Goal: Download file/media

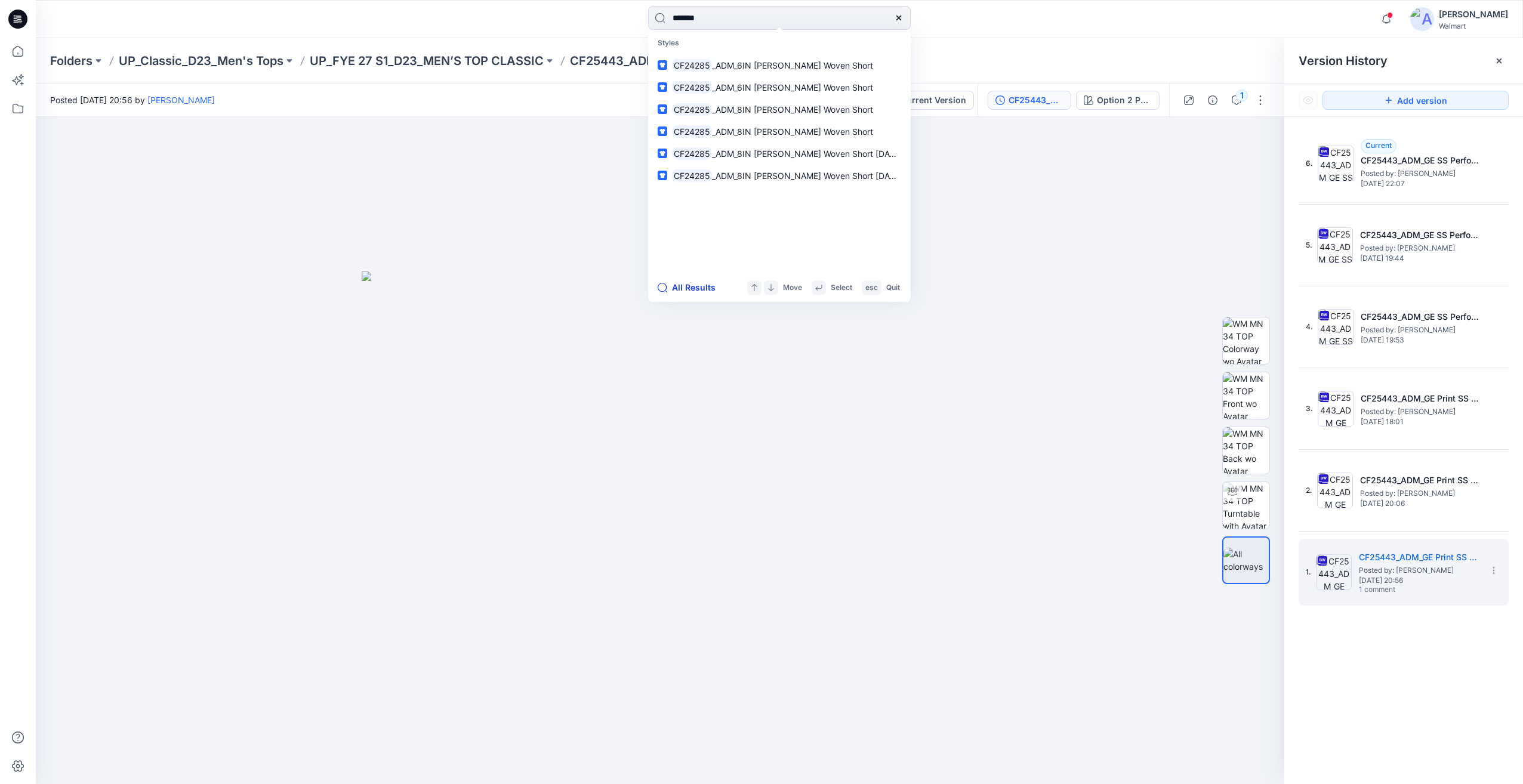
type input "*******"
click at [701, 288] on button "All Results" at bounding box center [690, 287] width 66 height 14
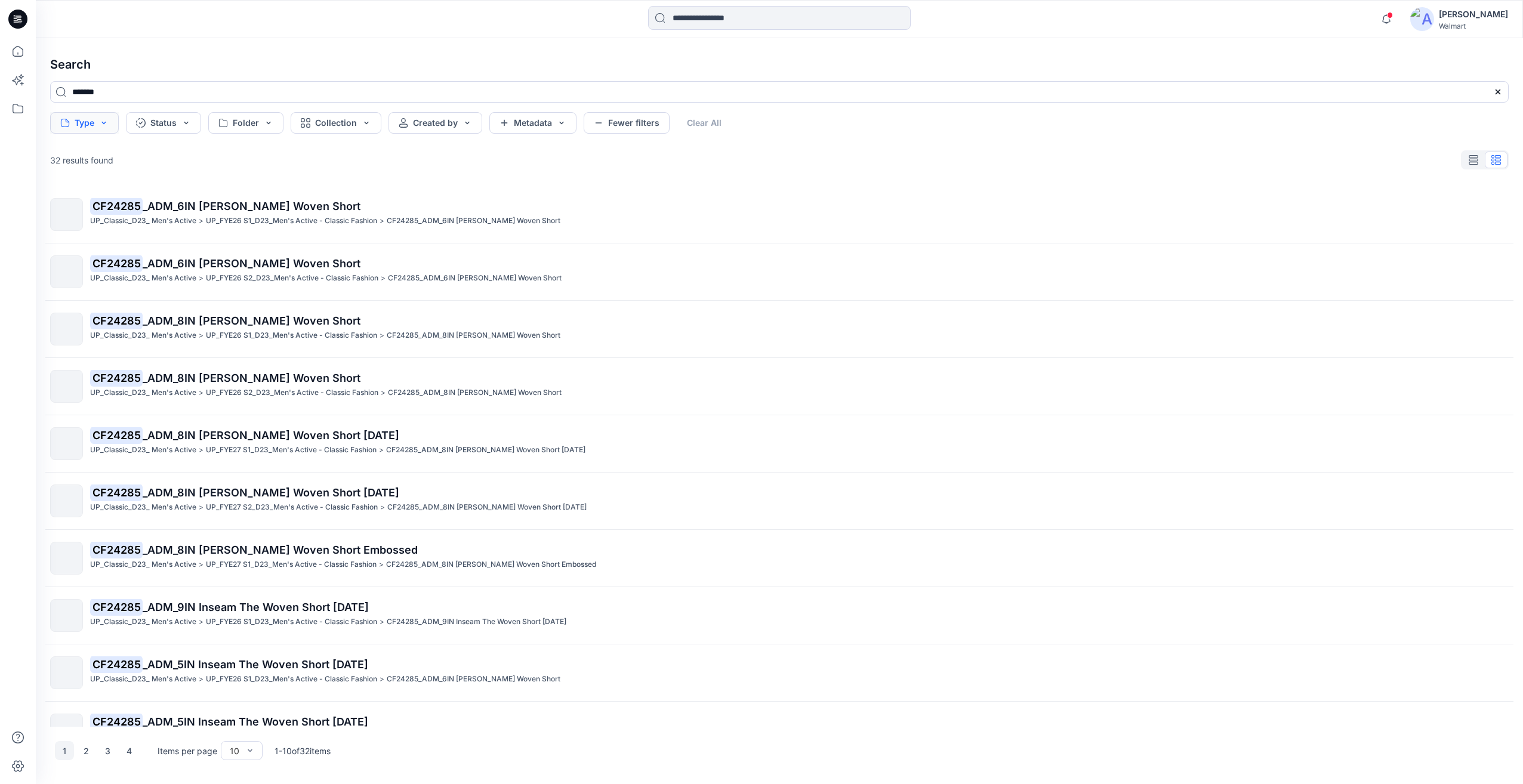
click at [88, 121] on button "Type" at bounding box center [84, 123] width 69 height 21
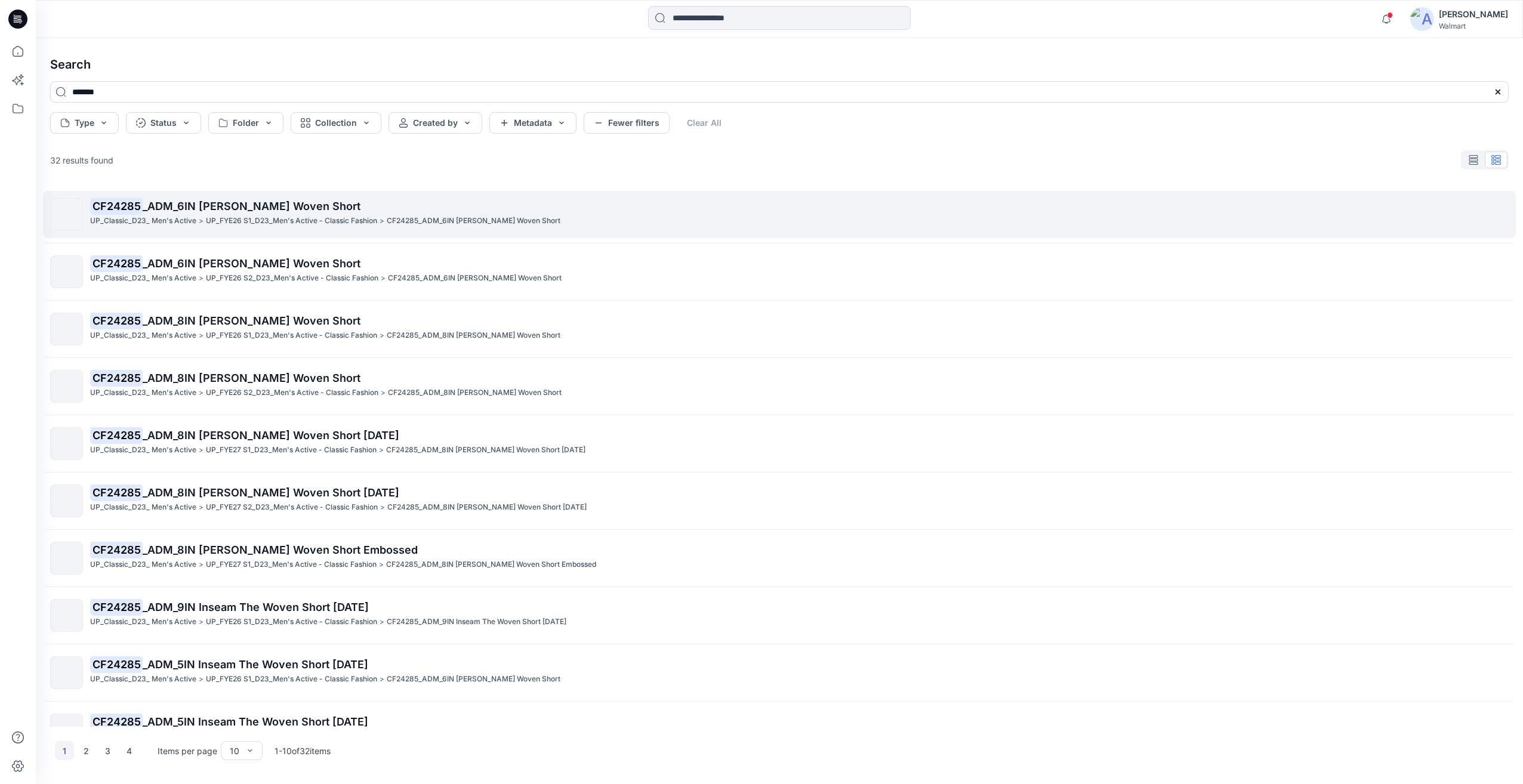
scroll to position [32, 0]
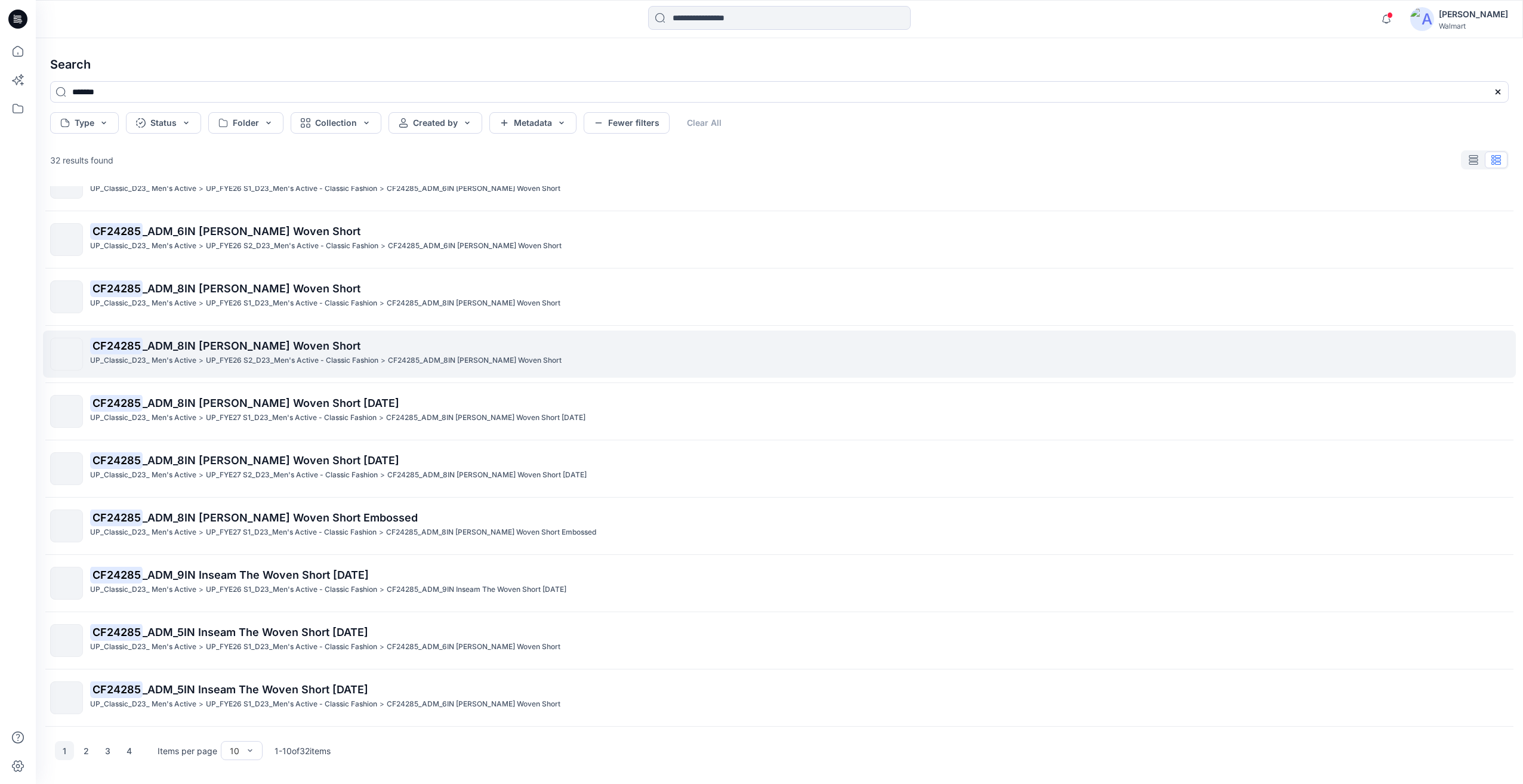
click at [347, 353] on p "CF24285 _ADM_8IN [PERSON_NAME] Woven Short" at bounding box center [799, 346] width 1418 height 17
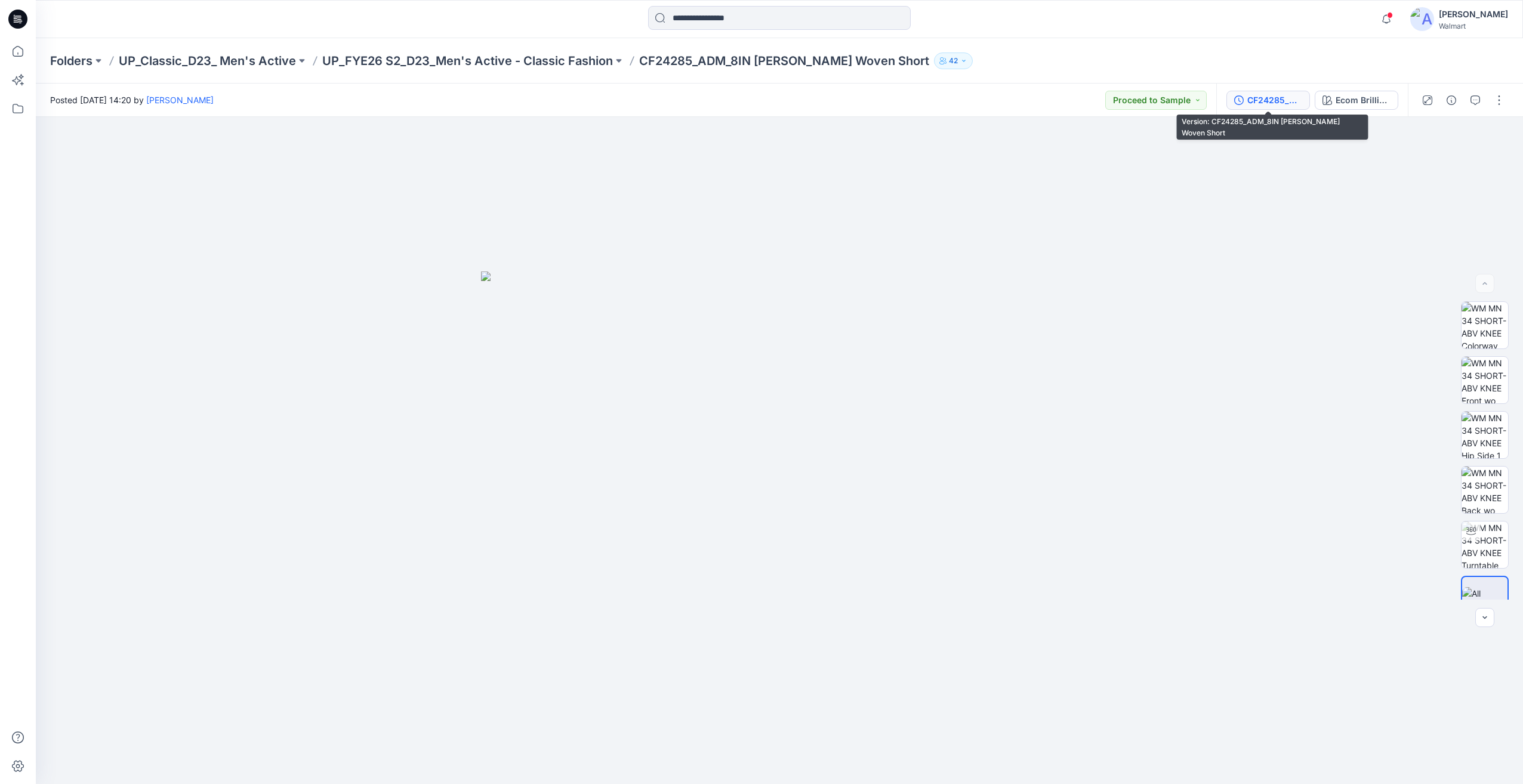
click at [1276, 107] on button "CF24285_ADM_8IN [PERSON_NAME] Woven Short" at bounding box center [1268, 100] width 84 height 19
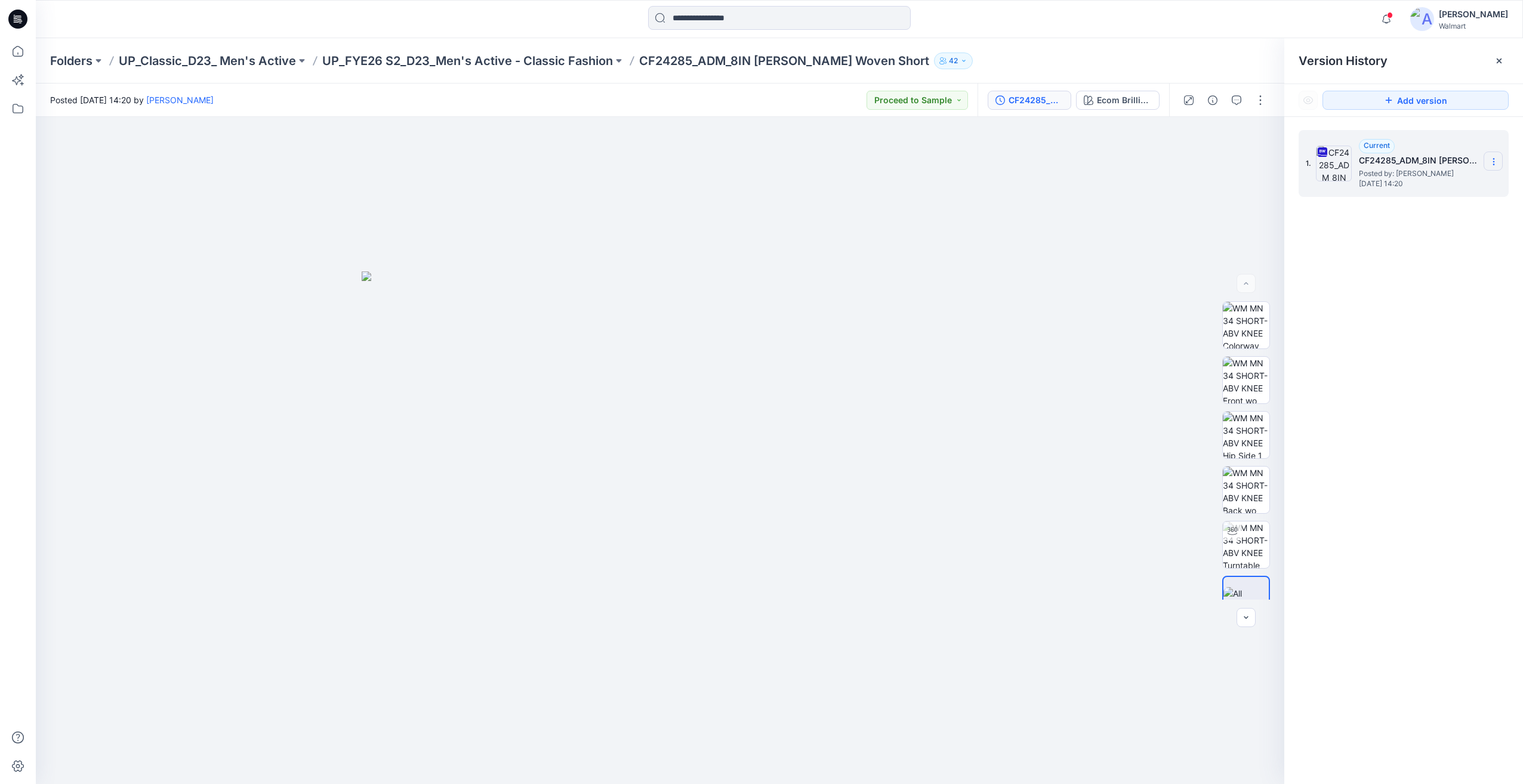
click at [1493, 162] on icon at bounding box center [1493, 162] width 1 height 1
click at [1434, 190] on span "Download Source BW File" at bounding box center [1433, 185] width 100 height 14
click at [685, 13] on input at bounding box center [779, 18] width 263 height 24
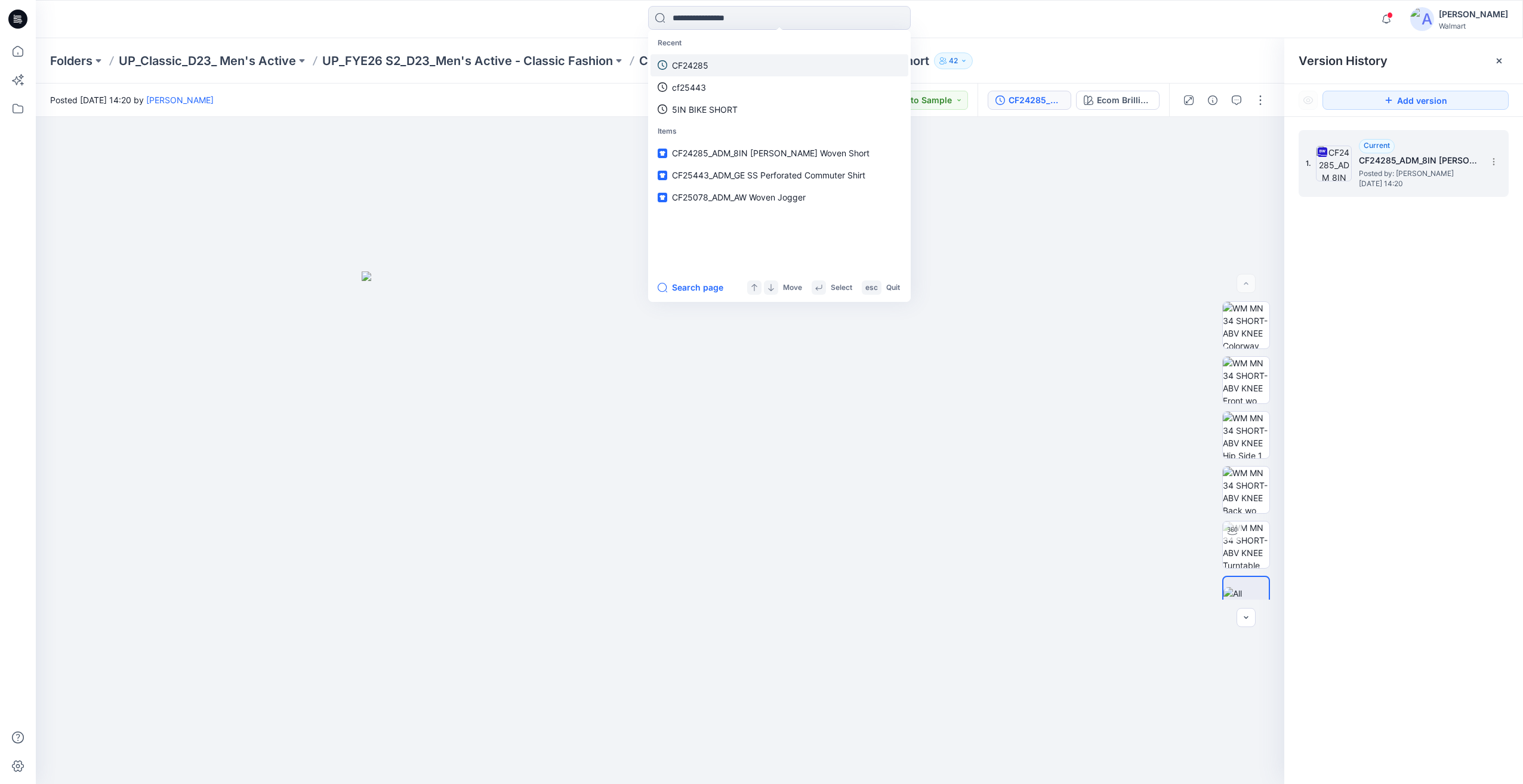
click at [697, 62] on p "CF24285" at bounding box center [690, 65] width 37 height 13
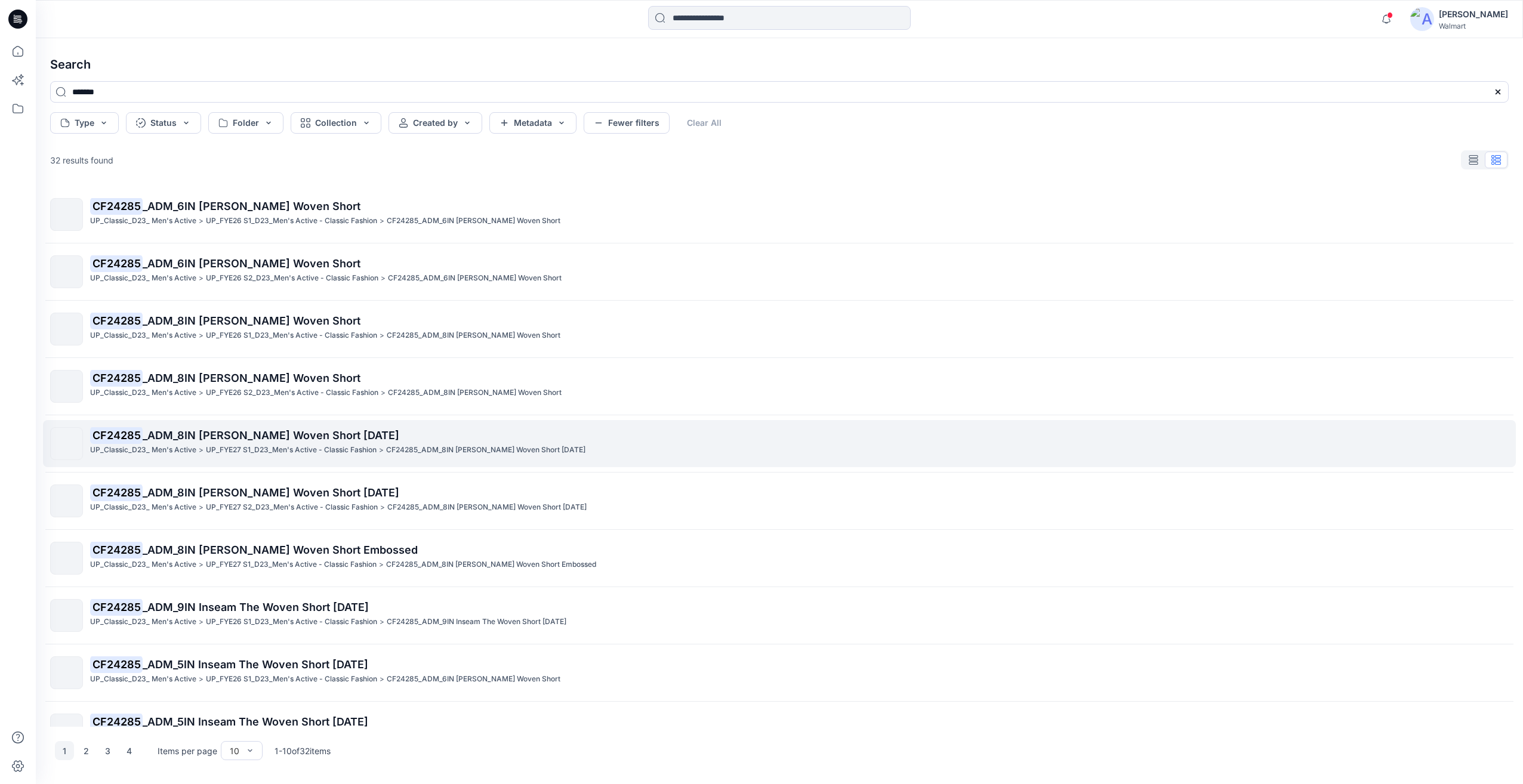
click at [161, 452] on p "UP_Classic_D23_ Men's Active" at bounding box center [143, 450] width 106 height 13
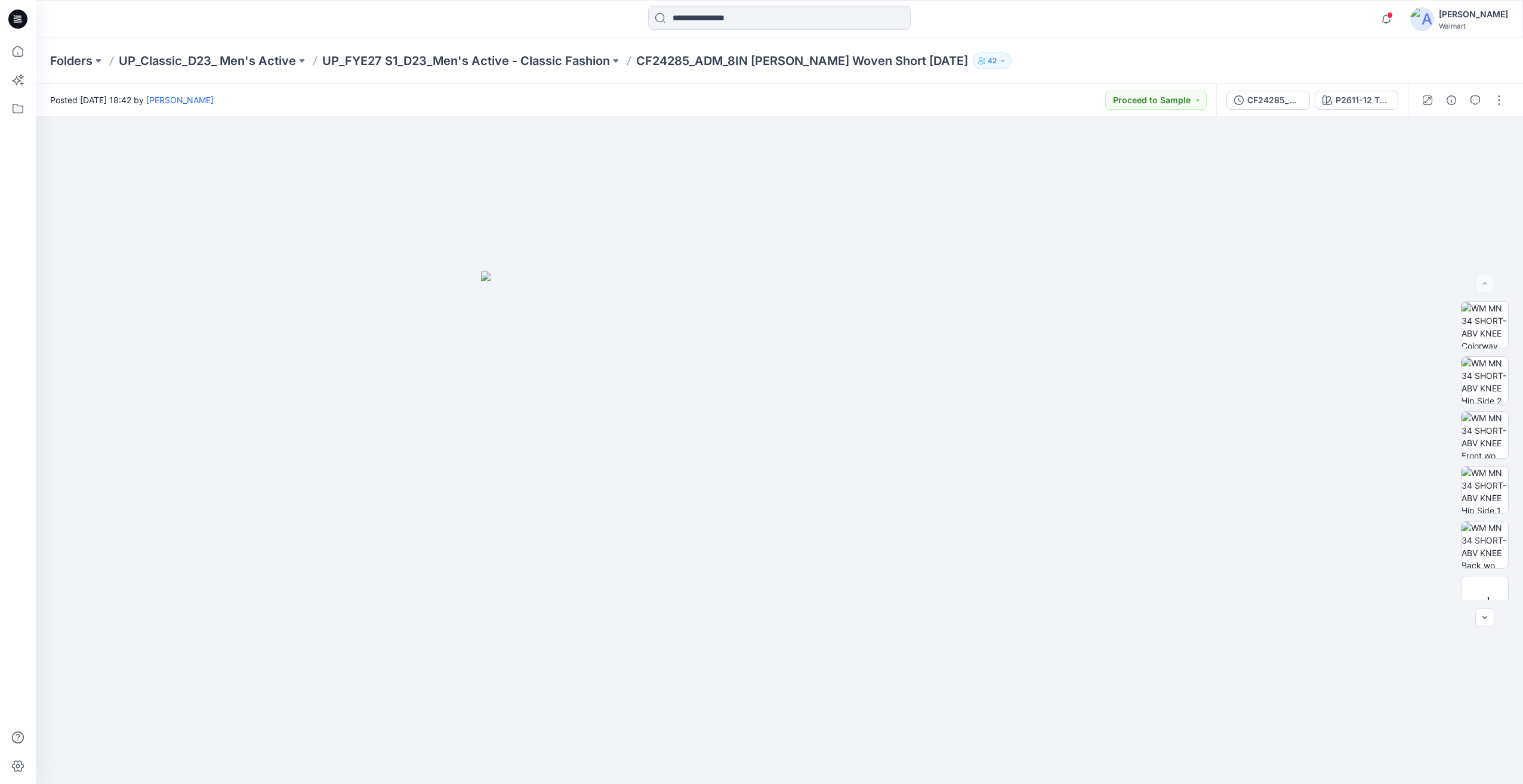
click at [1081, 20] on div at bounding box center [779, 19] width 743 height 26
click at [1254, 102] on div "CF24285_ADM_8IN [PERSON_NAME] Woven Short [DATE]" at bounding box center [1274, 100] width 55 height 13
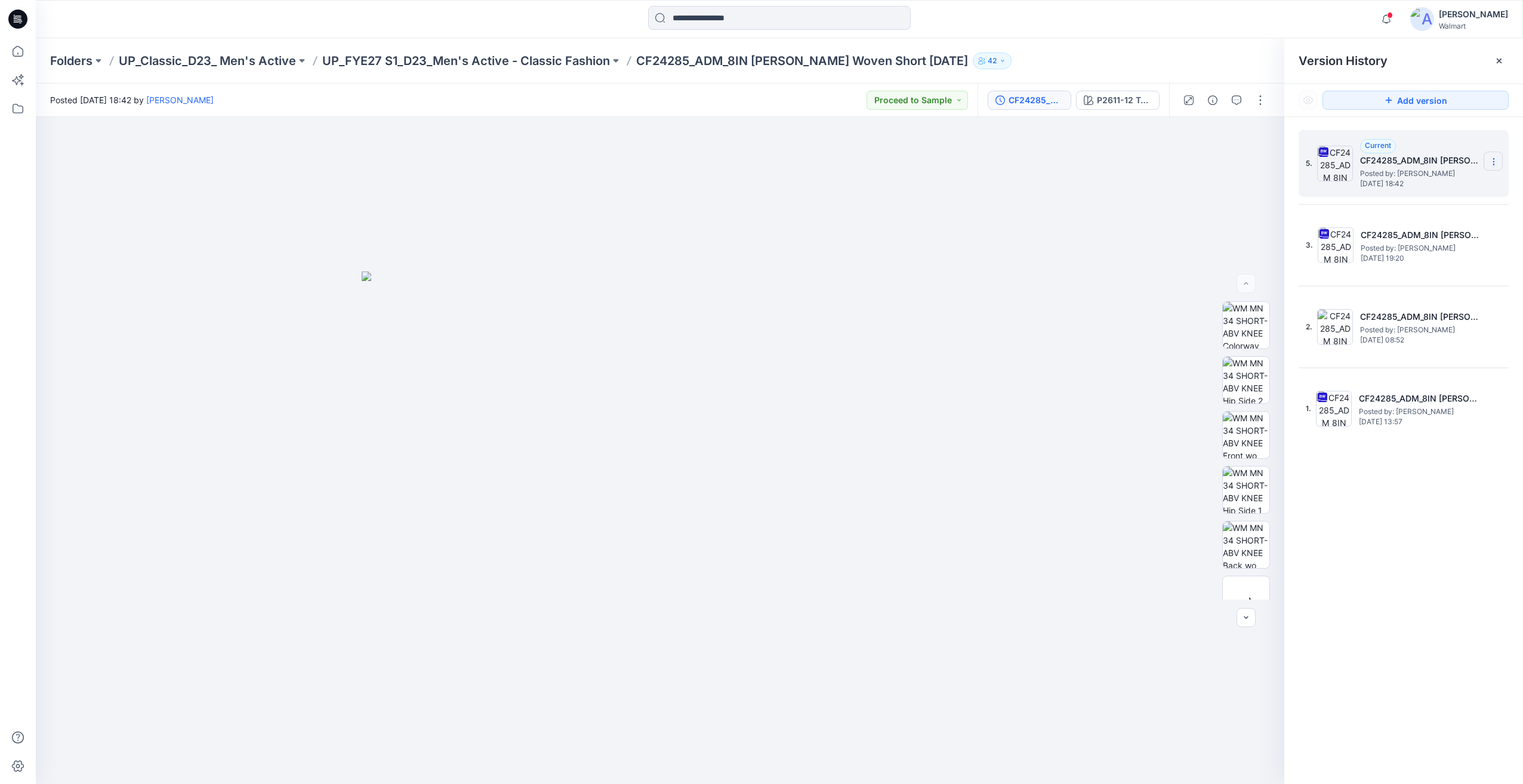
click at [1486, 163] on section at bounding box center [1493, 161] width 19 height 19
click at [1450, 188] on span "Download Source BW File" at bounding box center [1433, 185] width 100 height 14
click at [701, 25] on input at bounding box center [779, 18] width 263 height 24
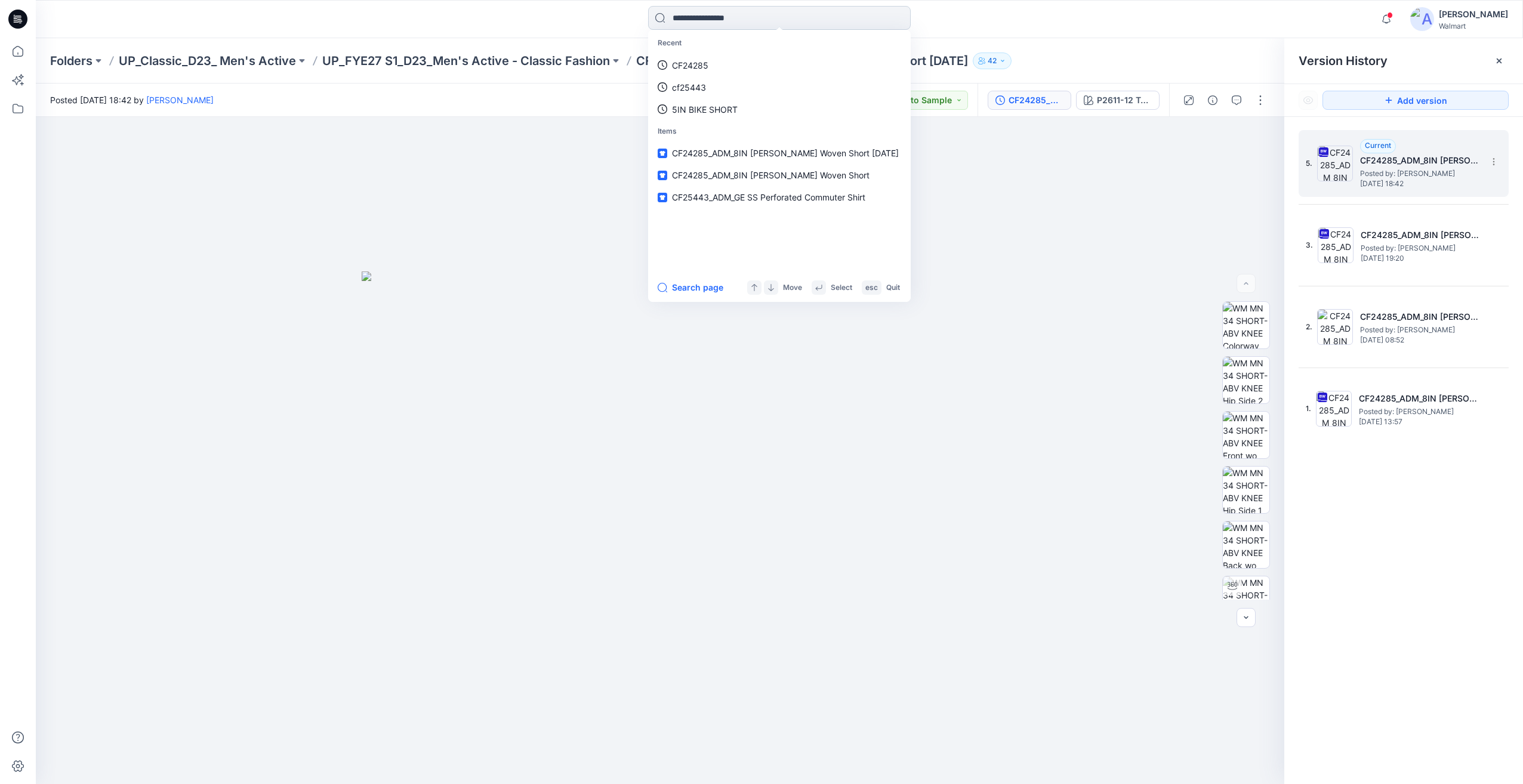
paste input "*******"
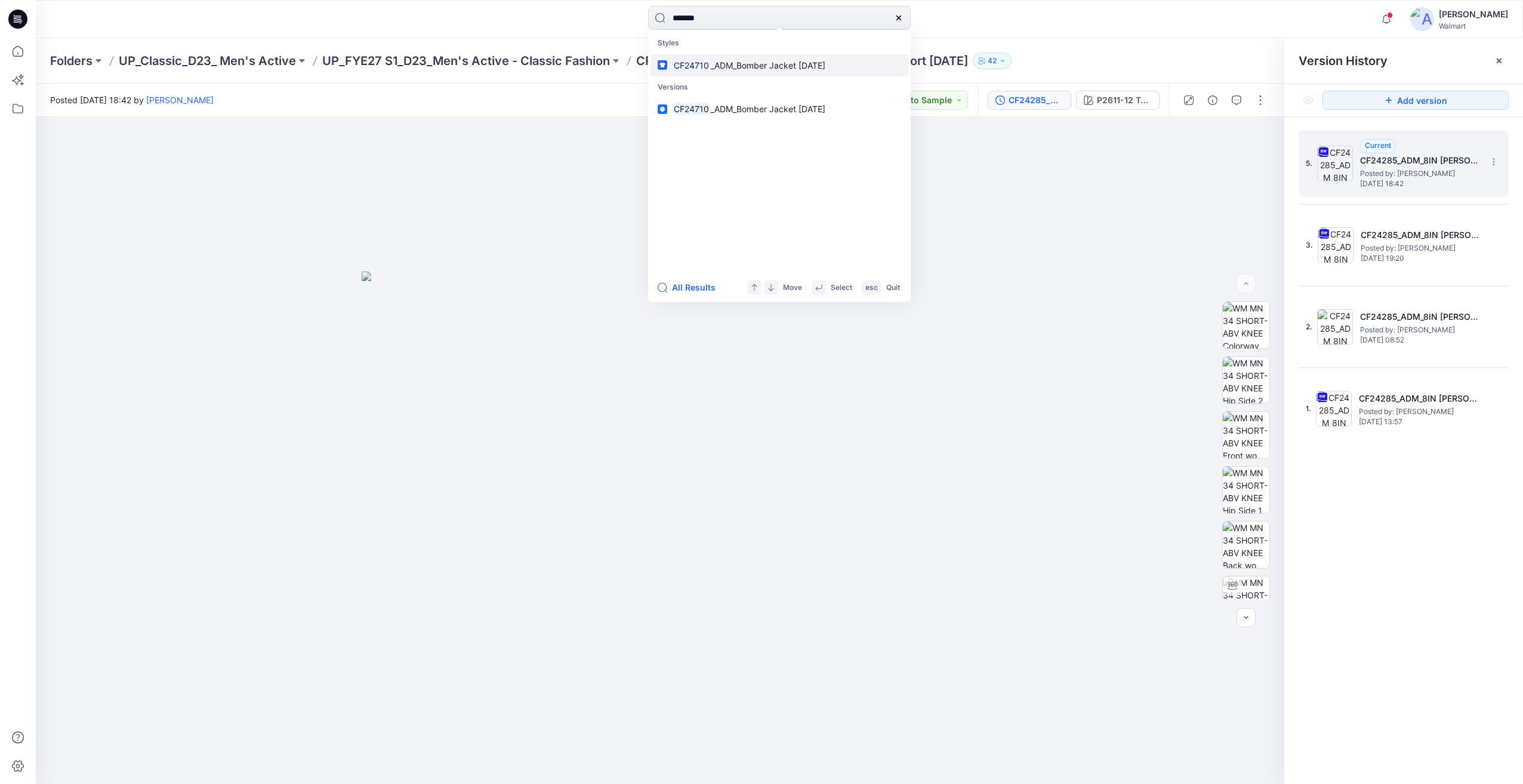
type input "*******"
click at [727, 71] on p "CF24710 _ADM_Bomber Jacket [DATE]" at bounding box center [748, 65] width 153 height 13
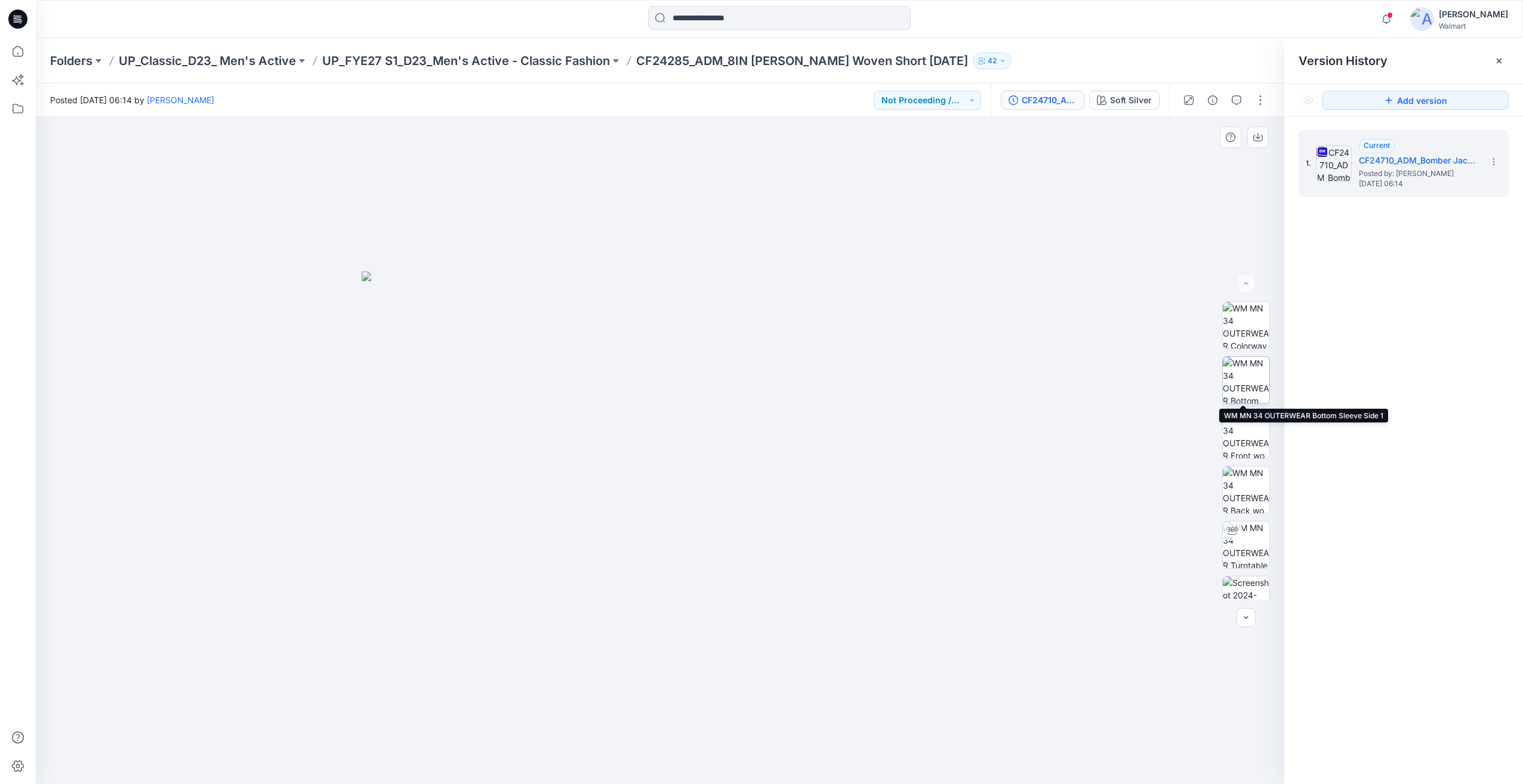
click at [1263, 385] on img at bounding box center [1246, 380] width 47 height 47
drag, startPoint x: 965, startPoint y: 489, endPoint x: 1125, endPoint y: 455, distance: 163.6
click at [1125, 455] on div at bounding box center [660, 450] width 1248 height 667
click at [1252, 548] on img at bounding box center [1246, 545] width 47 height 47
click at [1498, 166] on icon at bounding box center [1493, 161] width 9 height 9
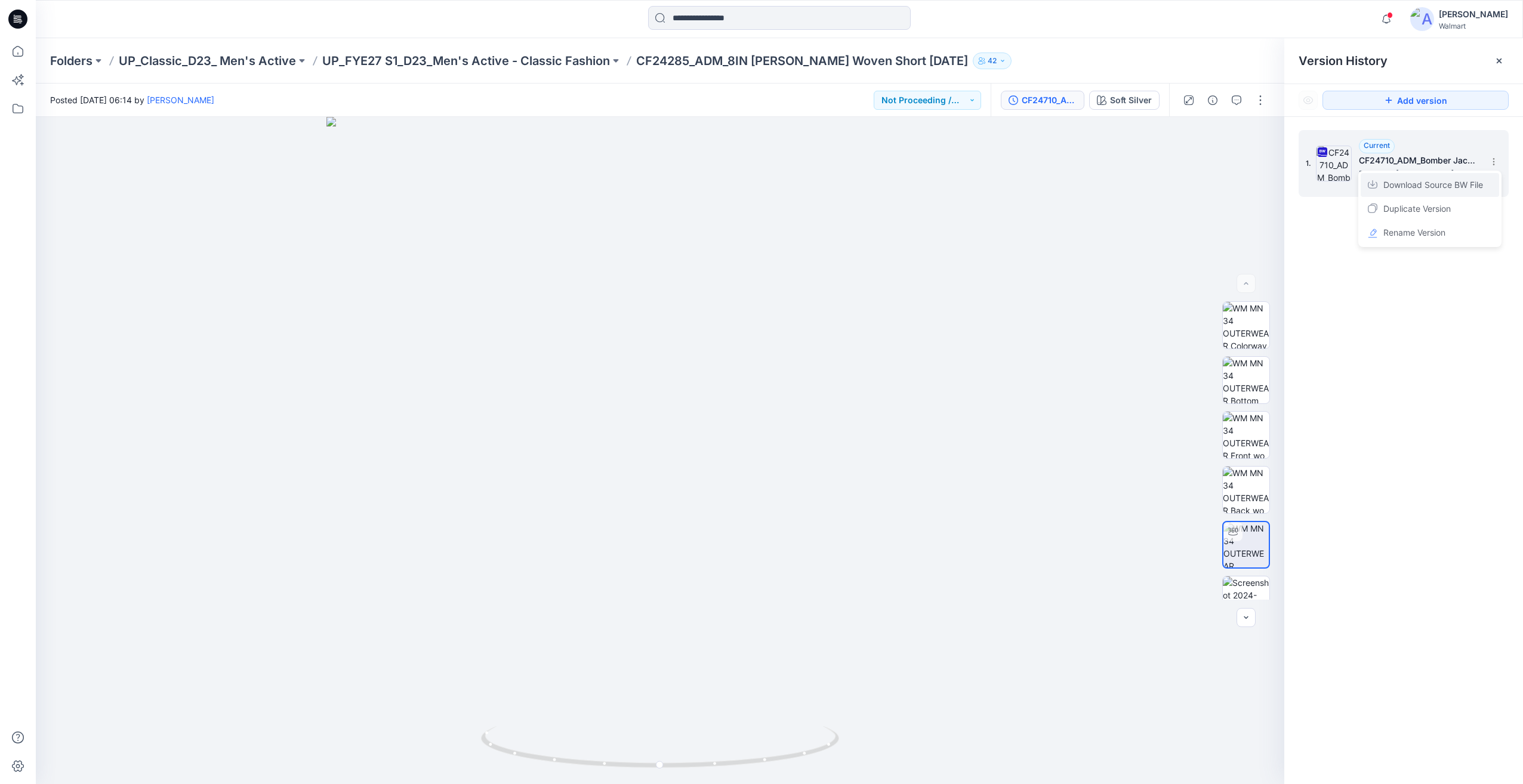
click at [1454, 185] on span "Download Source BW File" at bounding box center [1433, 185] width 100 height 14
click at [717, 12] on input at bounding box center [779, 18] width 263 height 24
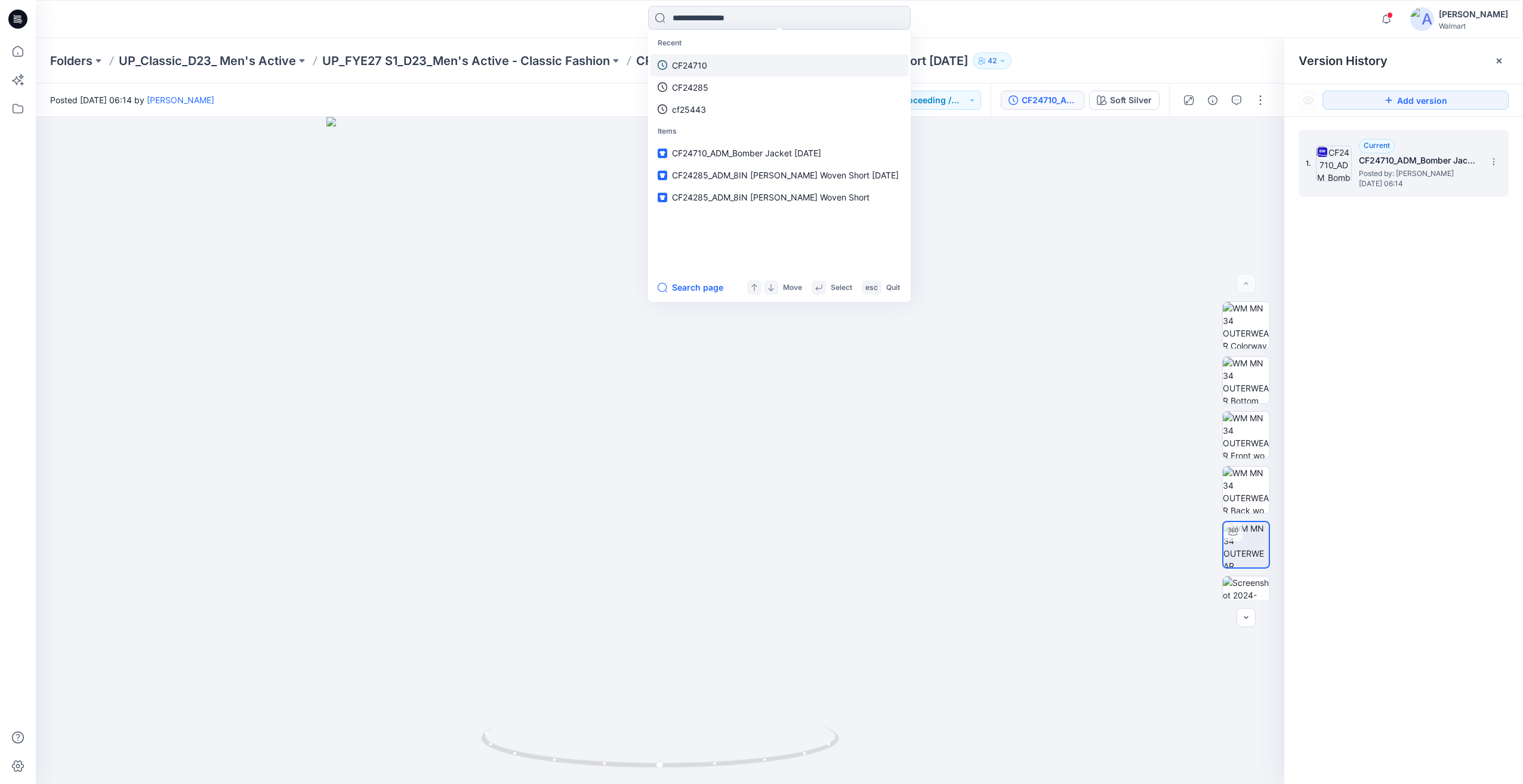
click at [712, 62] on link "CF24710" at bounding box center [779, 65] width 258 height 22
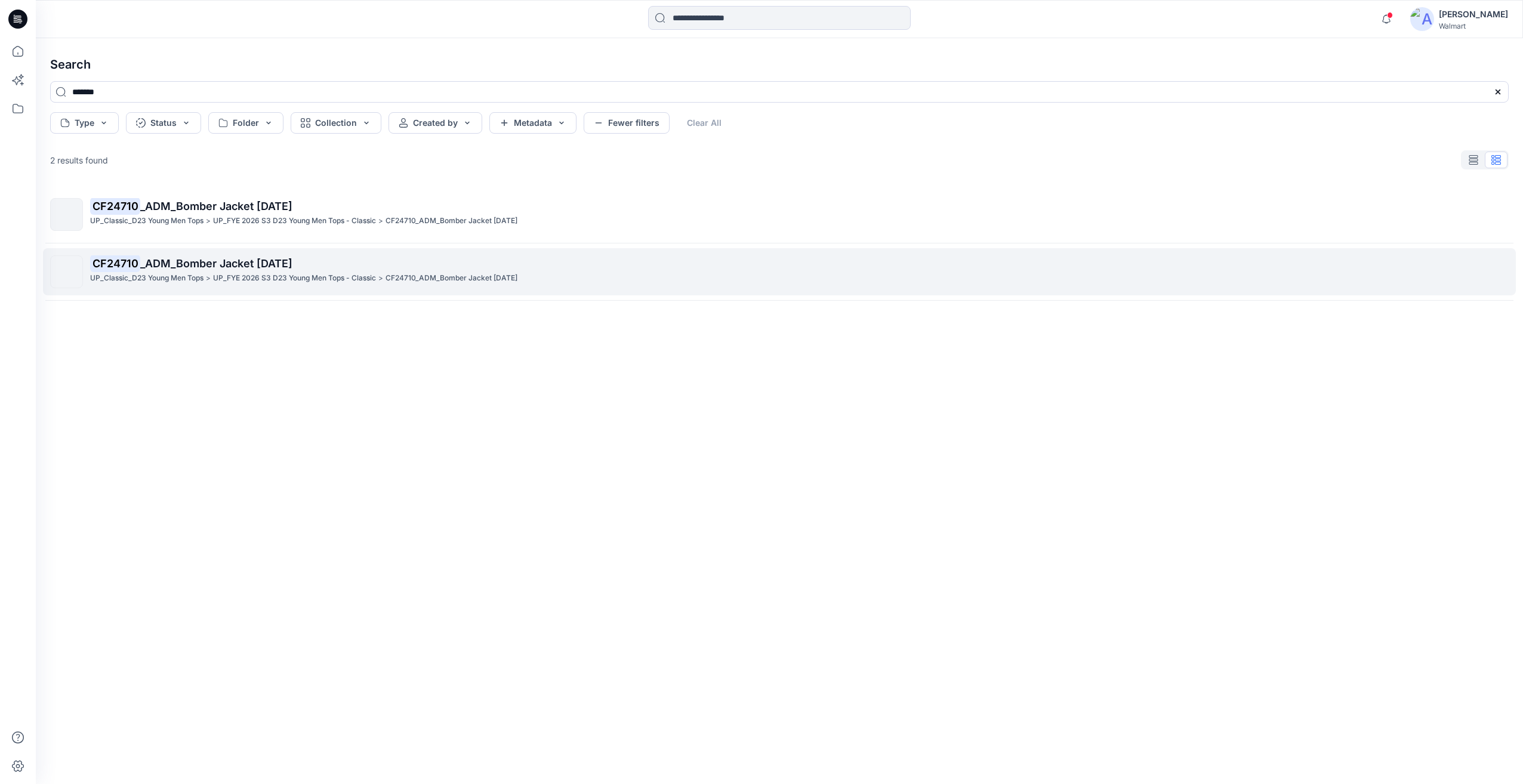
click at [265, 289] on link "CF24710 _ADM_Bomber Jacket [DATE] UP_Classic_D23 Young Men Tops > UP_FYE 2026 S…" at bounding box center [779, 271] width 1473 height 47
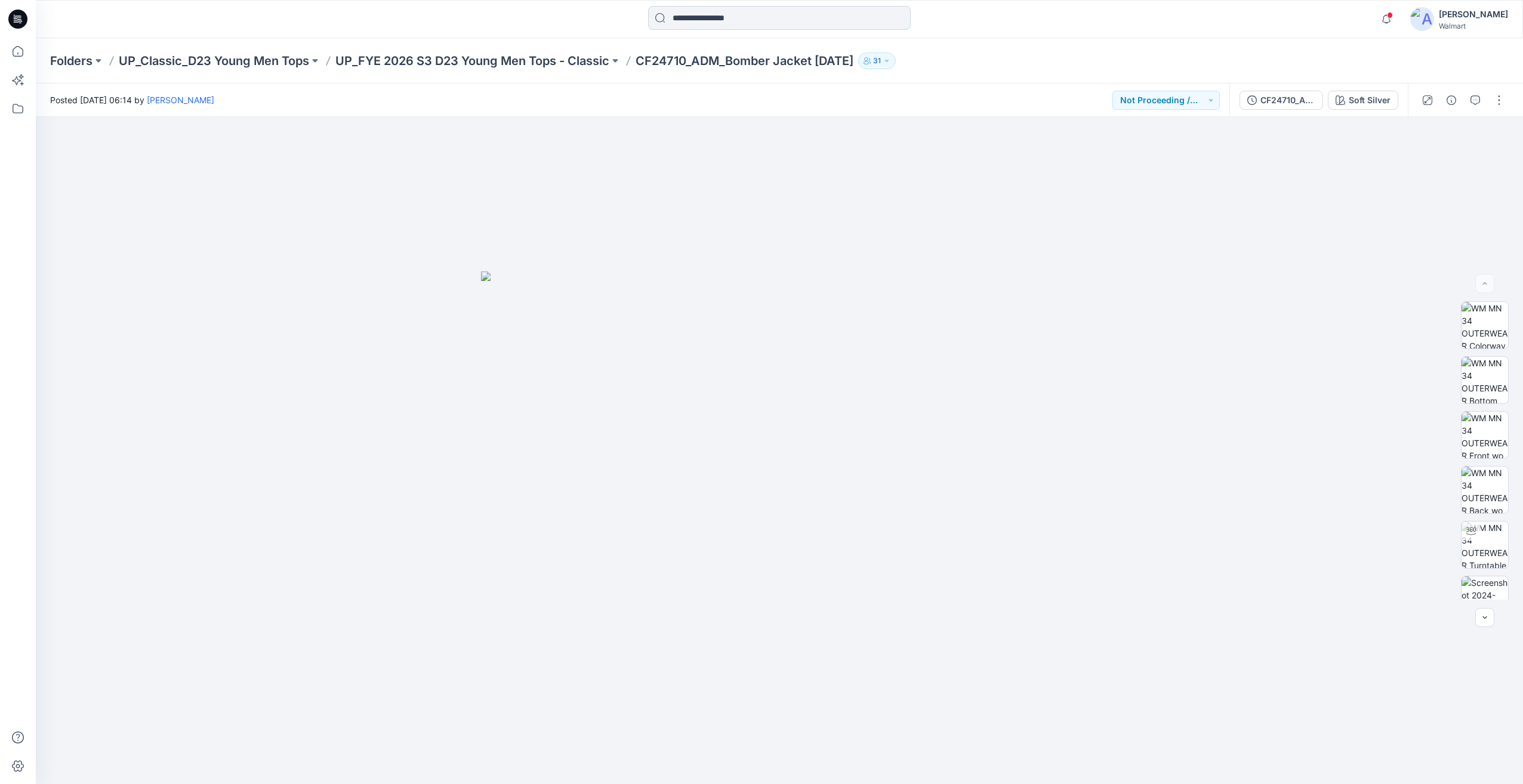
click at [686, 23] on input at bounding box center [779, 18] width 263 height 24
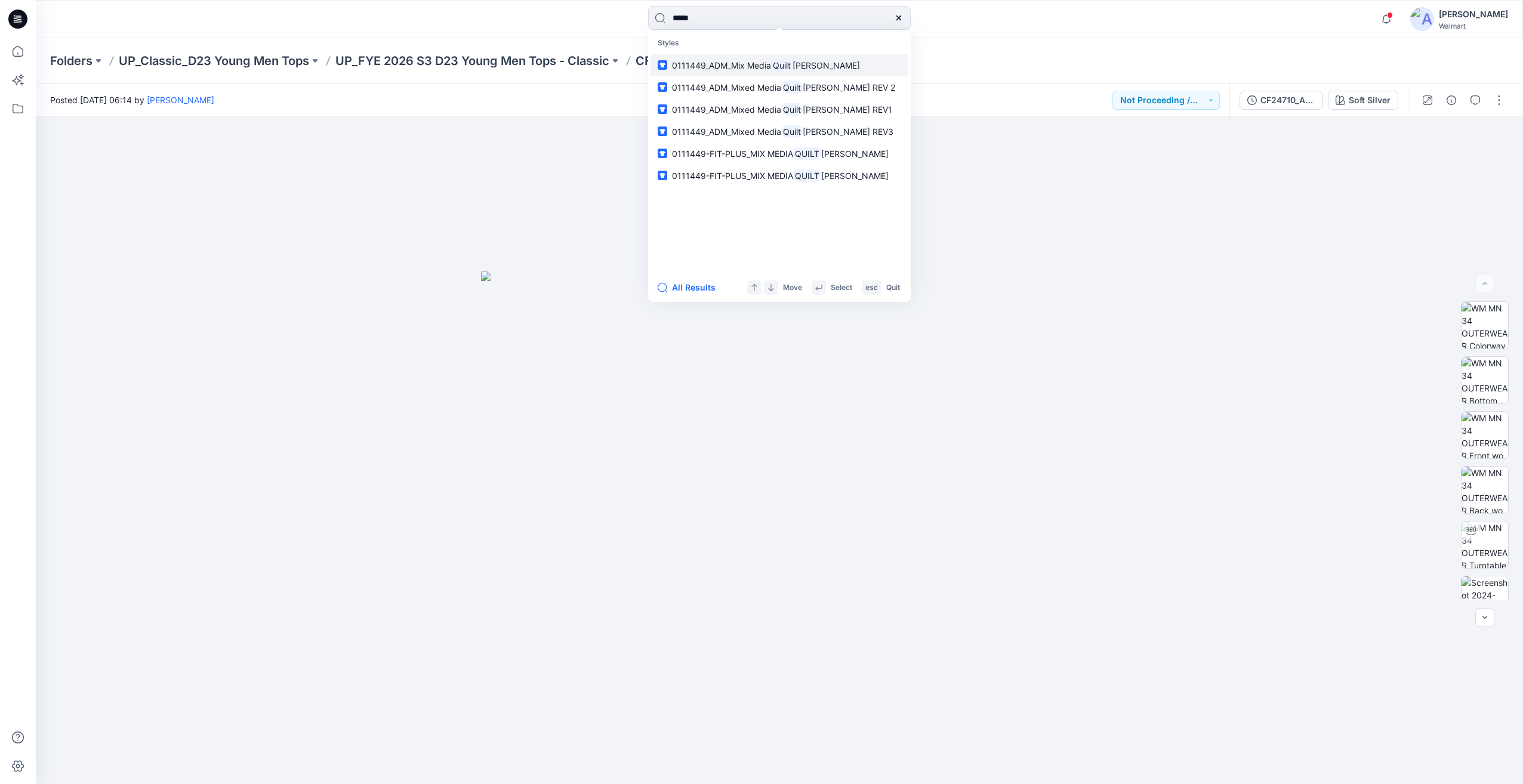
type input "*****"
click at [804, 66] on span "[PERSON_NAME]" at bounding box center [826, 65] width 67 height 10
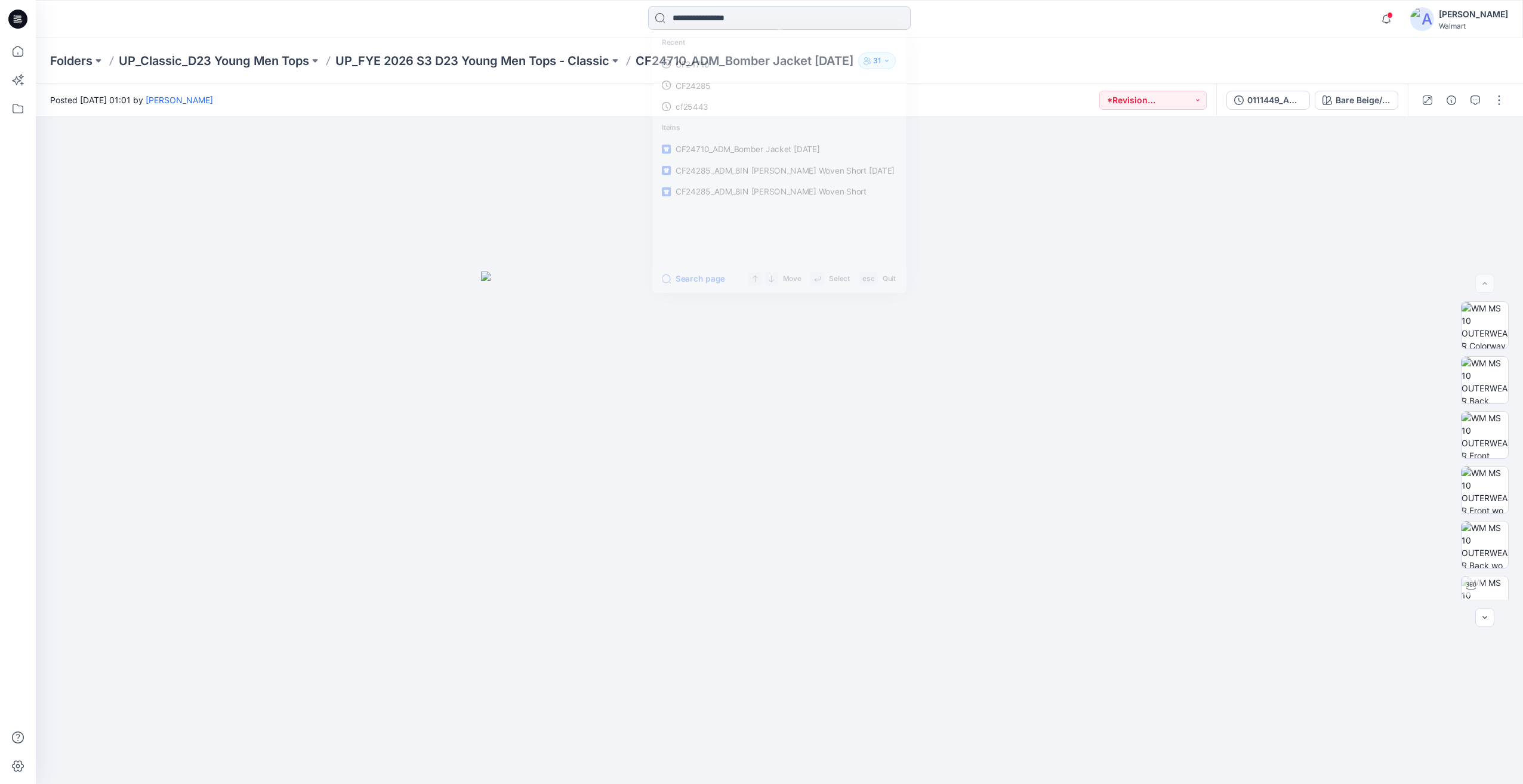
click at [741, 18] on input at bounding box center [779, 18] width 263 height 24
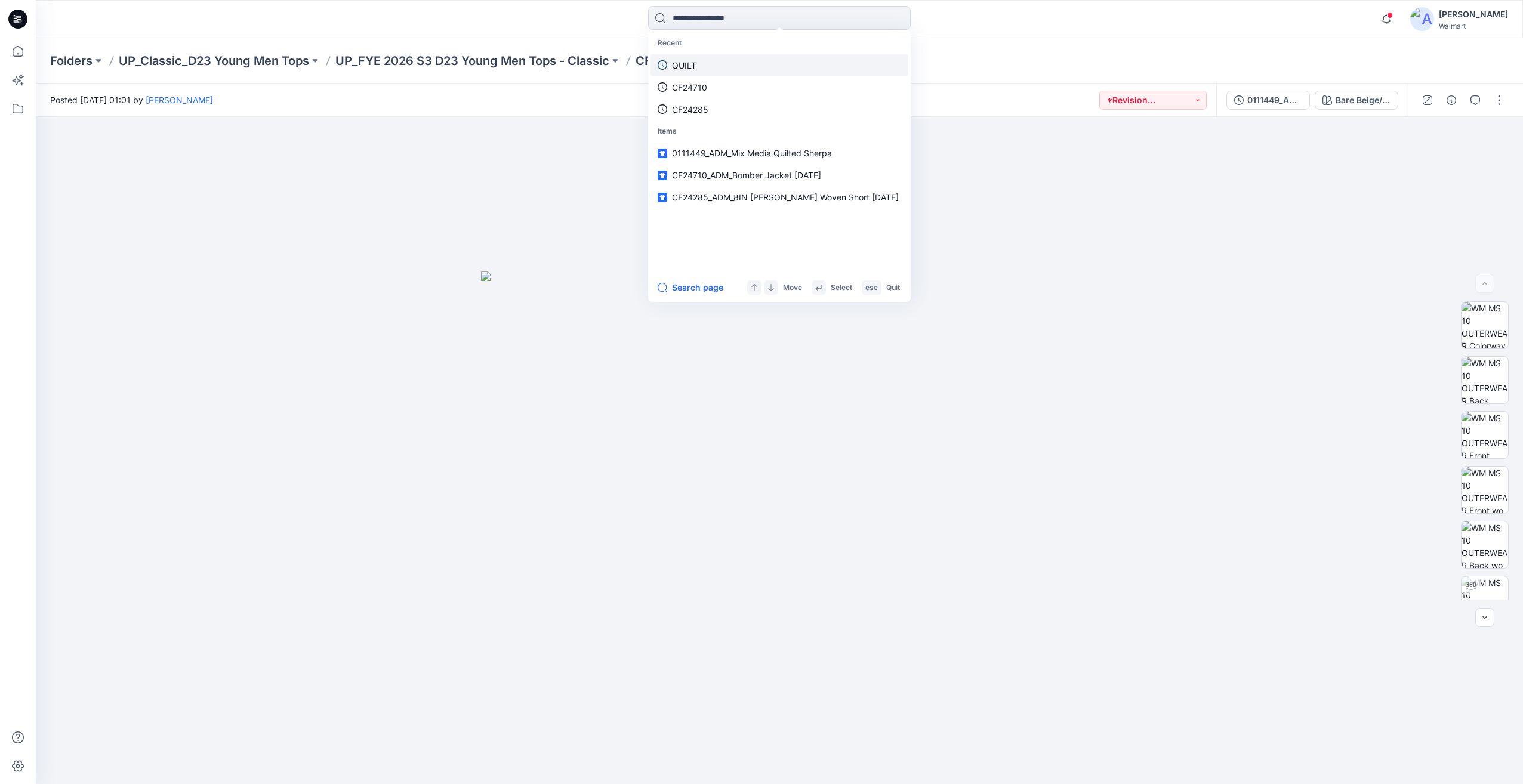
click at [702, 62] on link "QUILT" at bounding box center [779, 65] width 258 height 22
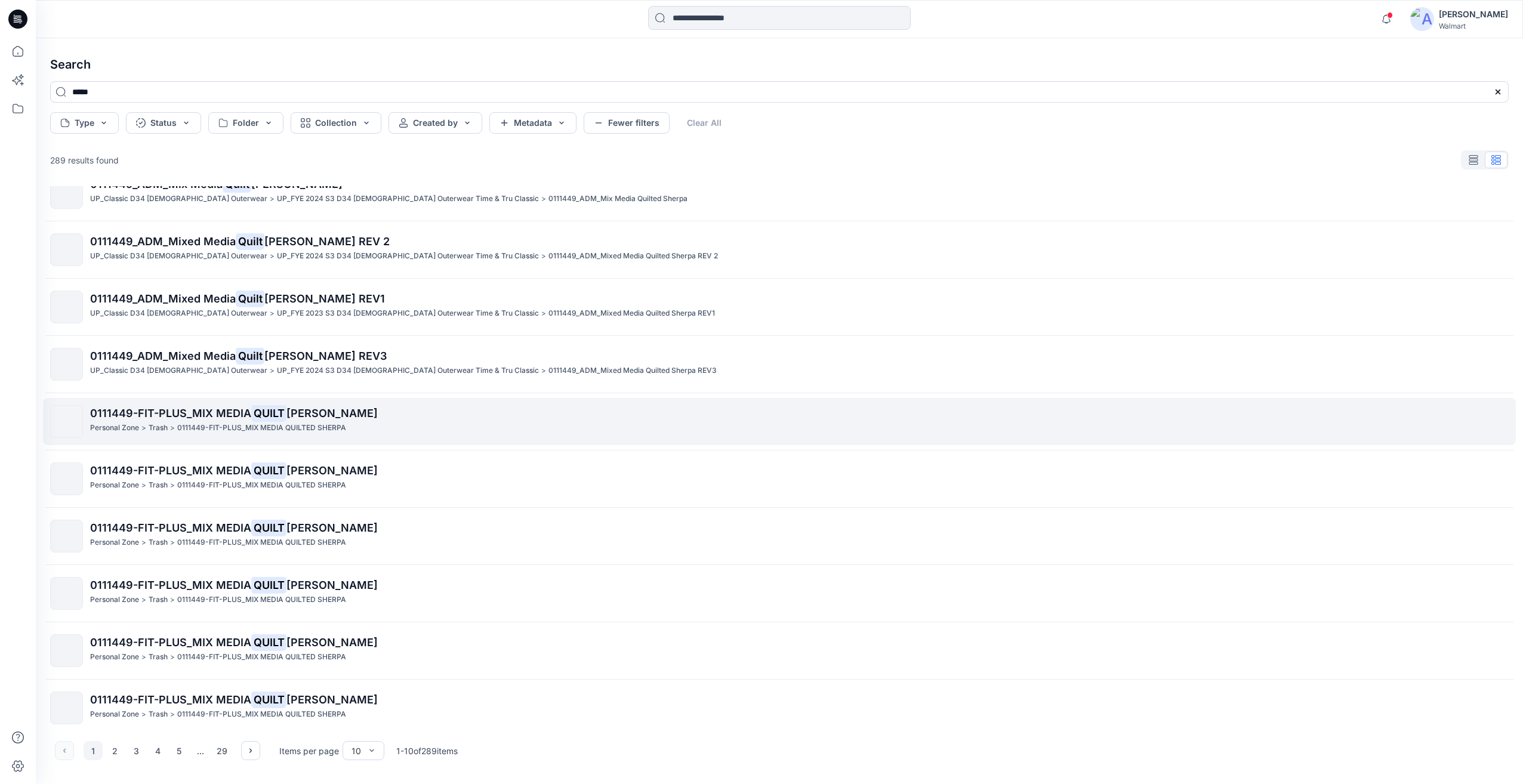
scroll to position [32, 0]
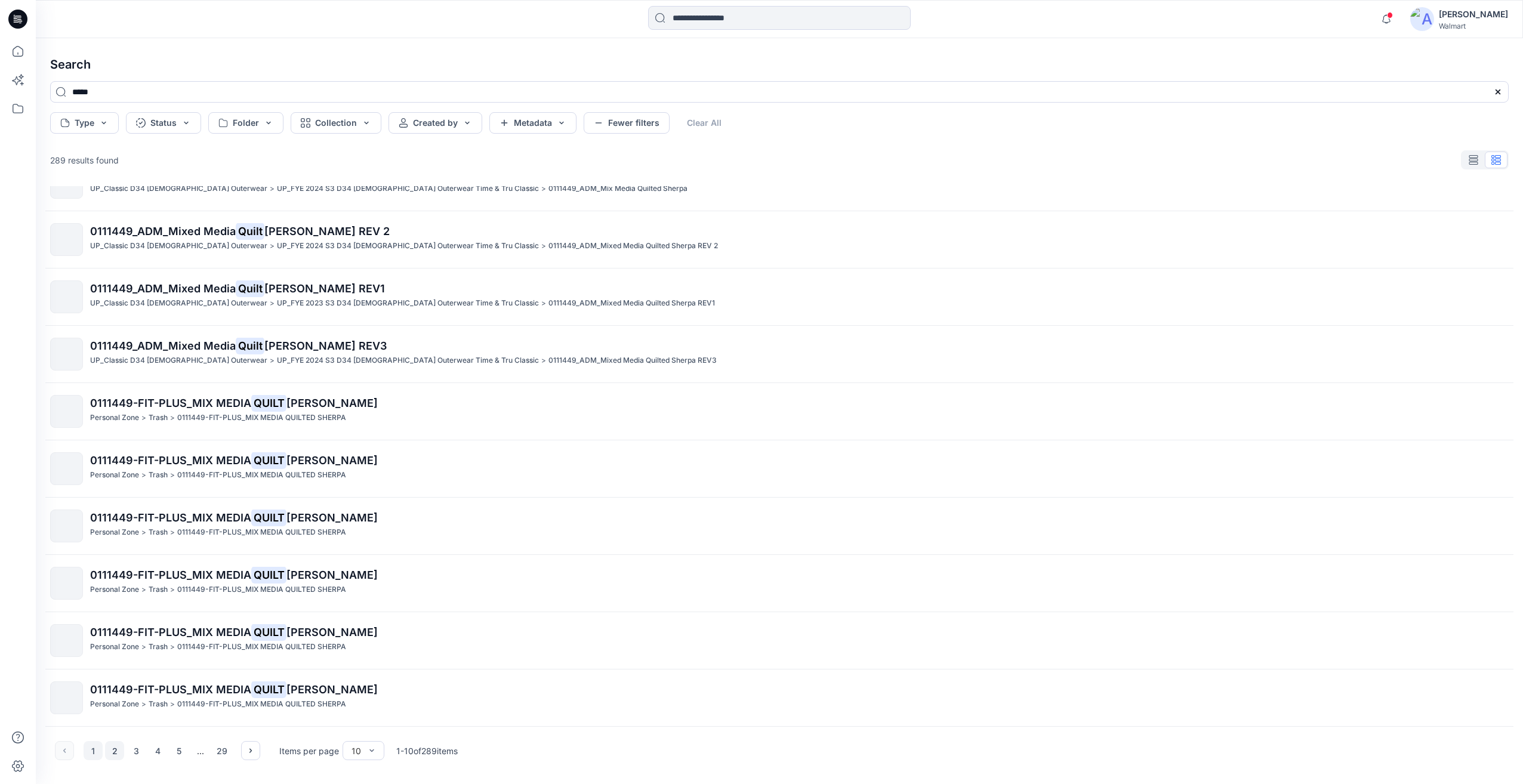
click at [118, 749] on button "2" at bounding box center [115, 751] width 19 height 19
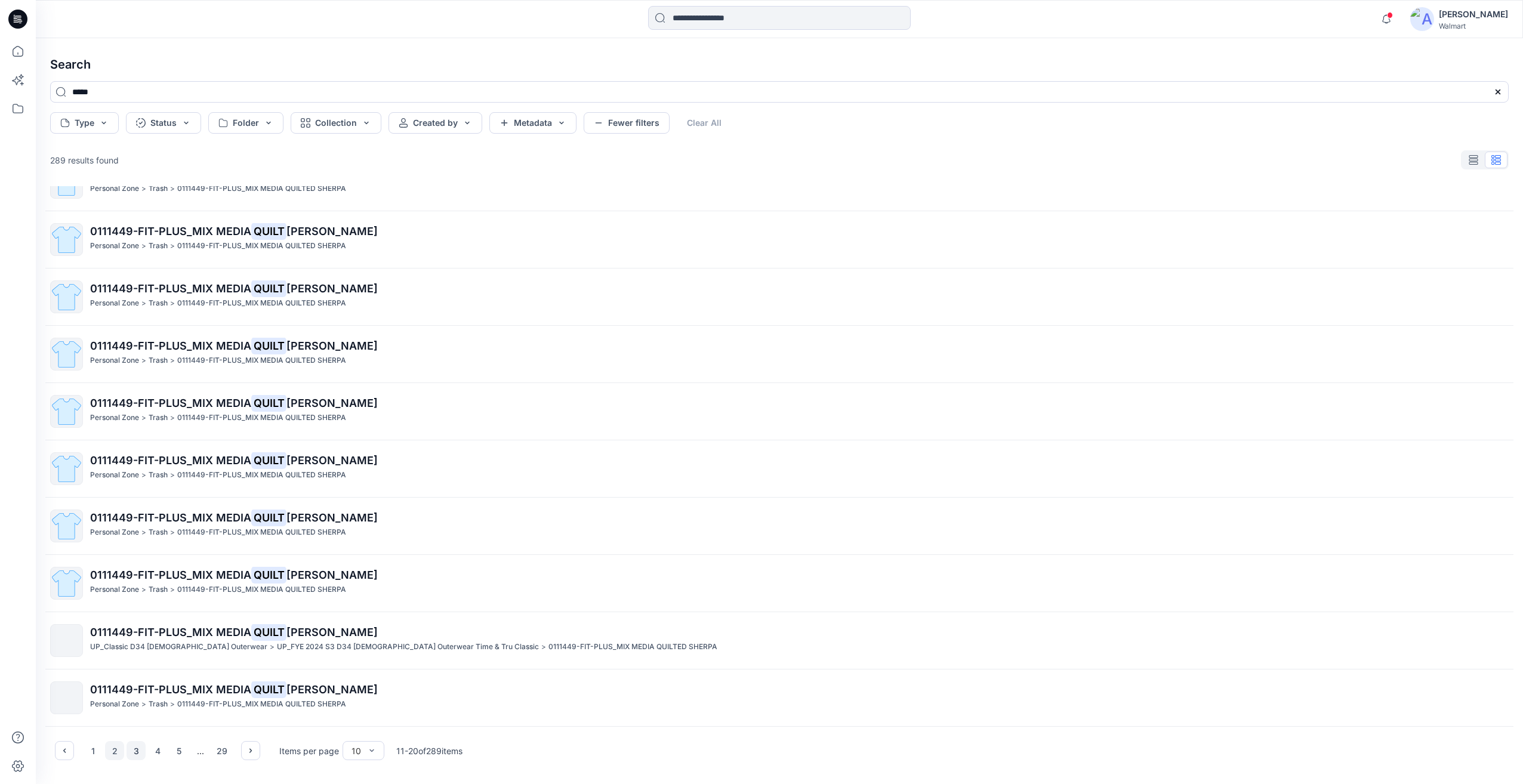
click at [132, 751] on button "3" at bounding box center [136, 751] width 19 height 19
